Goal: Ask a question

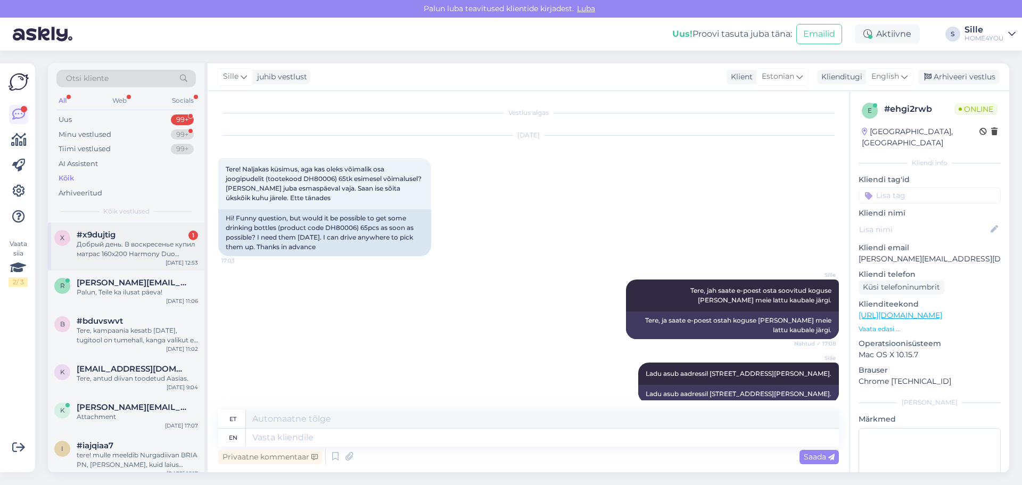
click at [167, 253] on div "Добрый день. В воскресенье купил матрас 160х200 Harmony Duo Season в магазине F…" at bounding box center [137, 249] width 121 height 19
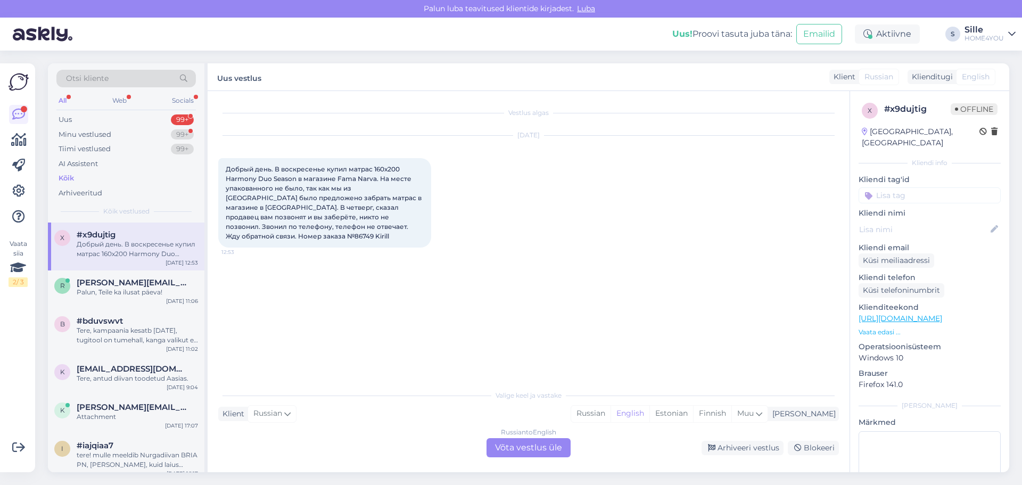
click at [501, 447] on div "Russian to English Võta vestlus üle" at bounding box center [529, 447] width 84 height 19
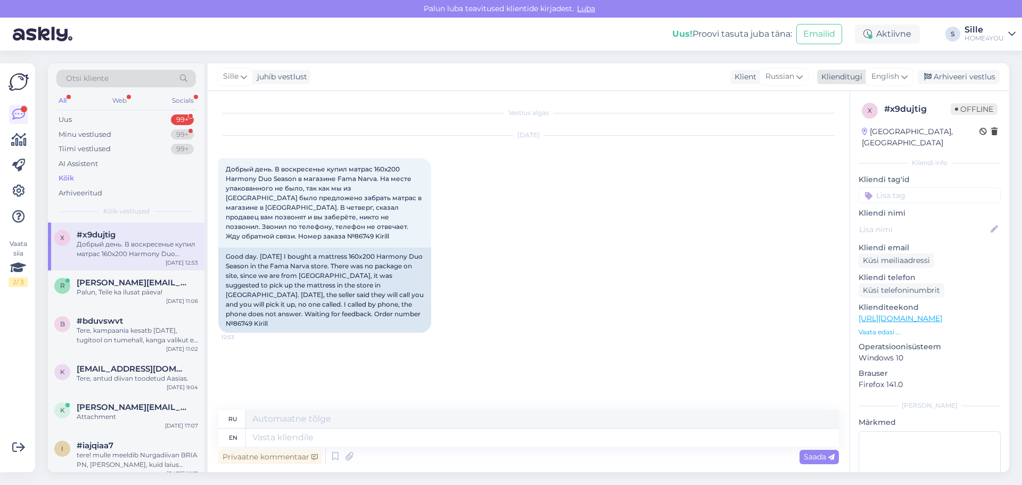
click at [899, 79] on span "English" at bounding box center [886, 77] width 28 height 12
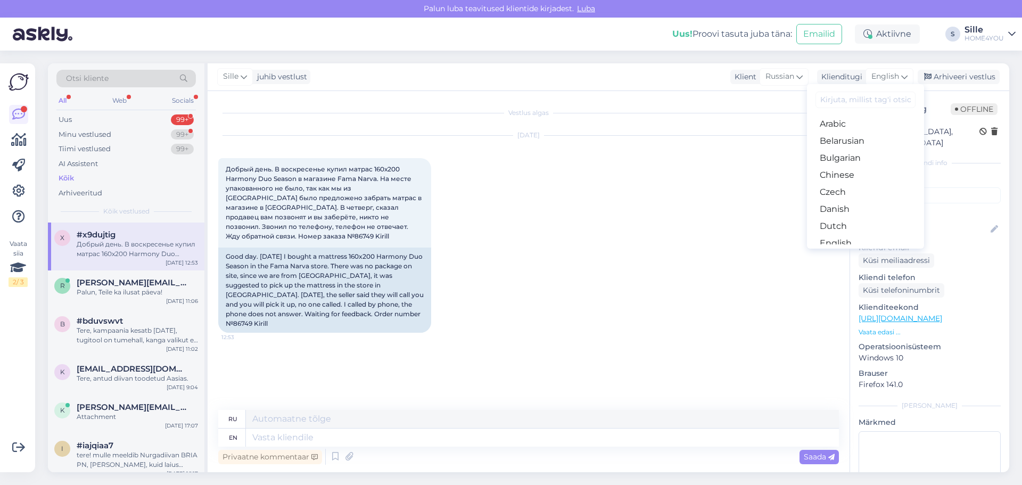
click at [853, 252] on link "Estonian" at bounding box center [865, 260] width 117 height 17
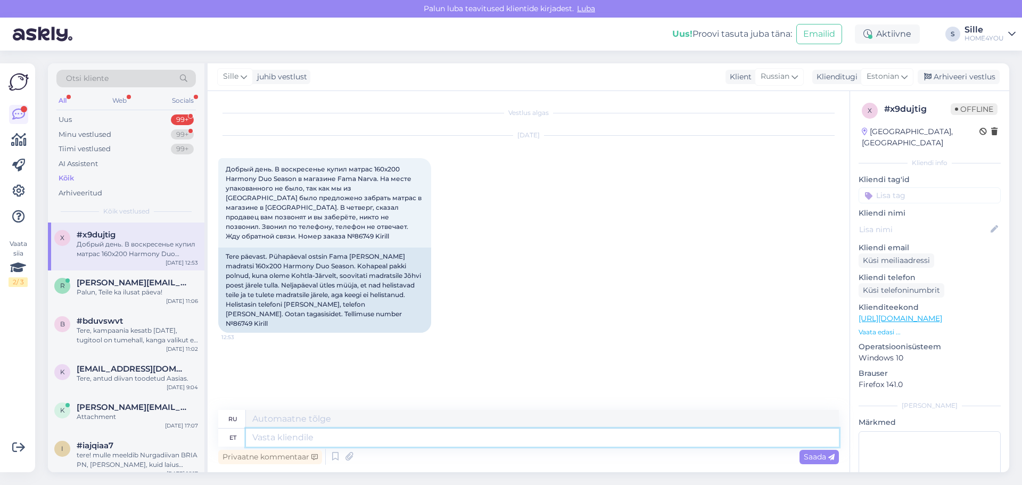
click at [426, 445] on textarea at bounding box center [542, 438] width 593 height 18
click at [377, 445] on textarea at bounding box center [542, 438] width 593 height 18
type textarea "Tere,"
type textarea "Привет"
type textarea "Tere,"
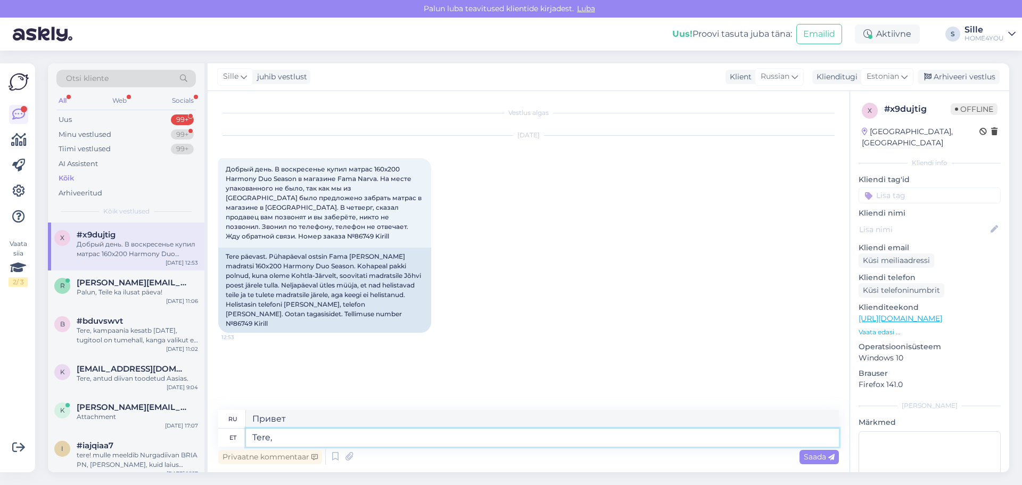
type textarea "Привет,"
type textarea "Tere, palun v"
type textarea "Здравствуйте, пожалуйста."
type textarea "Tere, palun võtke"
type textarea "Здравствуйте, пожалуйста, возьмите"
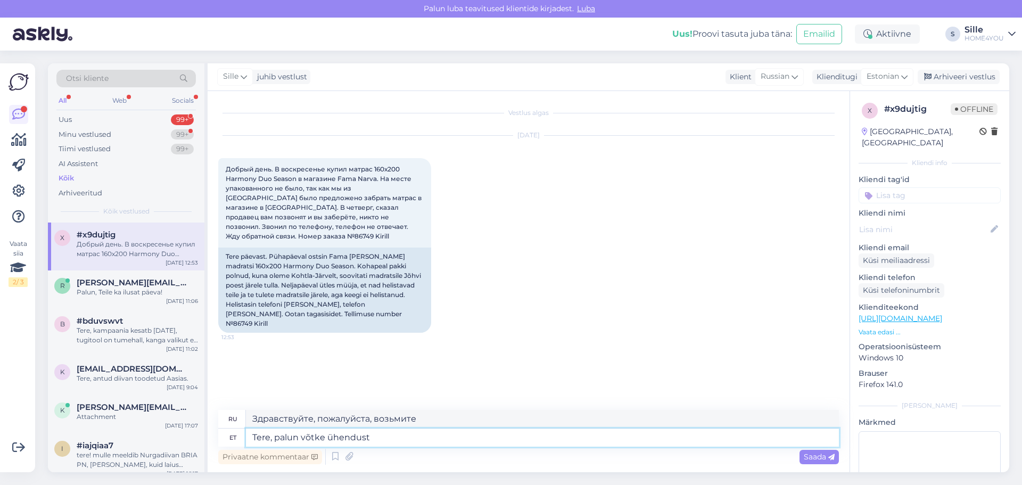
type textarea "Tere, palun võtke ühendust"
type textarea "Здравствуйте, свяжитесь со мной."
type textarea "Tere, palun võtke ühendust otse ka"
type textarea "Здравствуйте, свяжитесь со мной напрямую."
type textarea "Tere, palun võtke ühendust otse kauplusega"
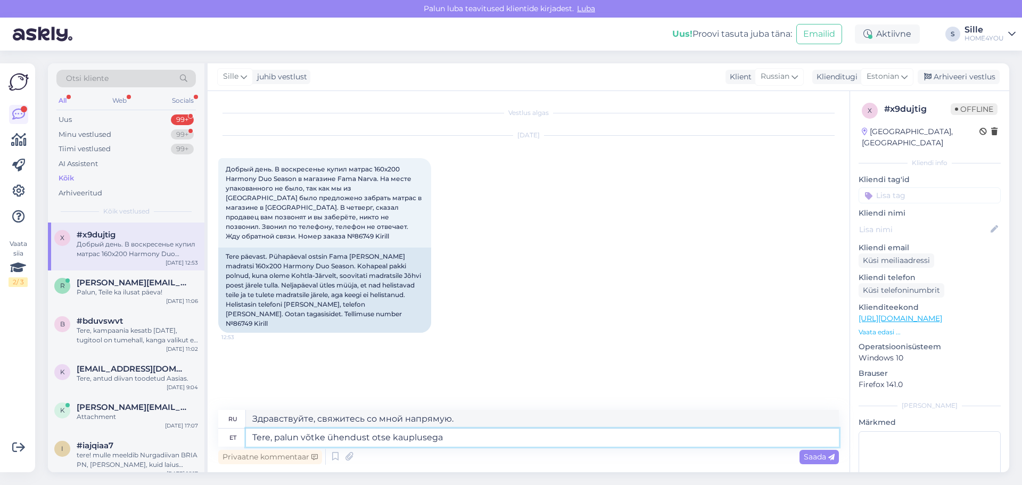
type textarea "Здравствуйте, свяжитесь, пожалуйста, напрямую с магазином."
type textarea "Tere, palun võtke ühendust otse kauplusega."
click at [804, 454] on span "Saada" at bounding box center [819, 457] width 31 height 10
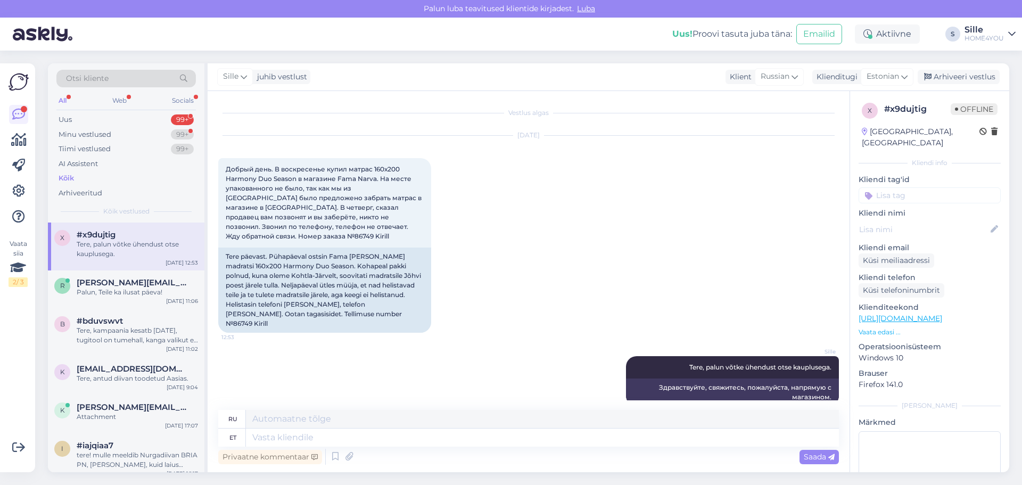
click at [74, 176] on div "Kõik" at bounding box center [66, 178] width 15 height 11
